Goal: Task Accomplishment & Management: Manage account settings

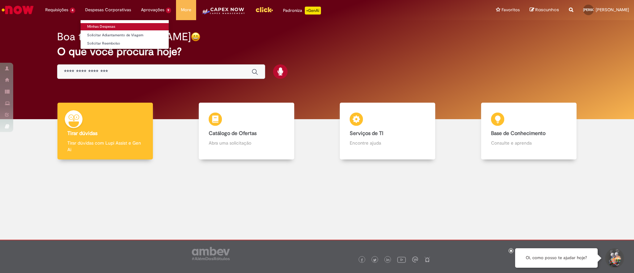
click at [104, 25] on link "Minhas Despesas" at bounding box center [125, 26] width 88 height 7
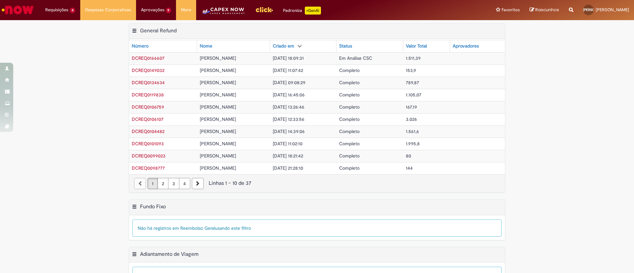
click at [29, 6] on img "Ir para a Homepage" at bounding box center [18, 9] width 34 height 13
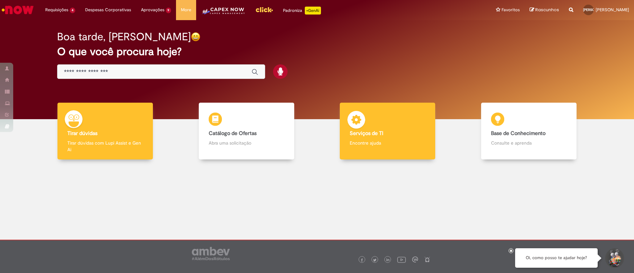
click at [380, 130] on b "Serviços de TI" at bounding box center [367, 133] width 34 height 7
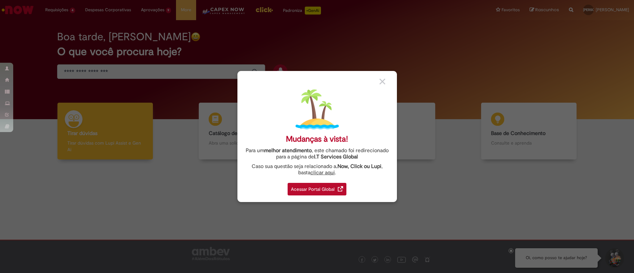
click at [321, 184] on div "Acessar Portal Global" at bounding box center [317, 189] width 59 height 13
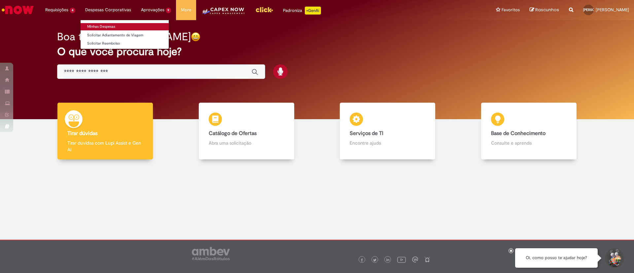
click at [109, 26] on link "Minhas Despesas" at bounding box center [125, 26] width 88 height 7
